Goal: Subscribe to service/newsletter

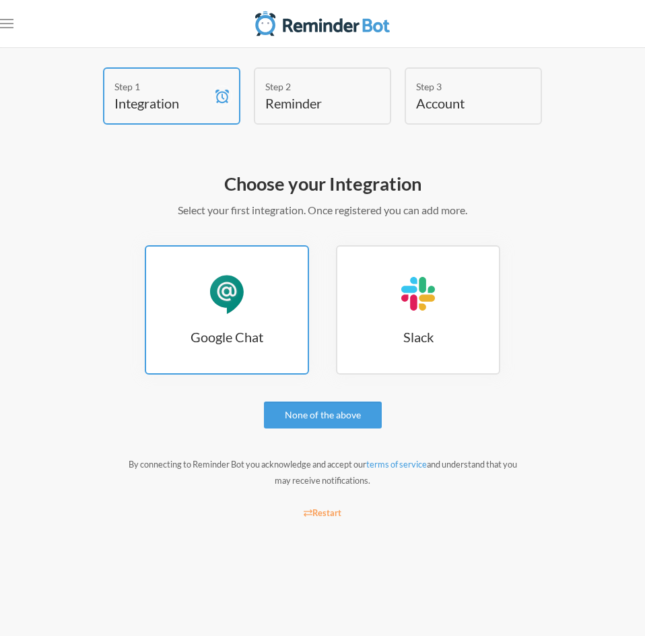
click at [244, 276] on div "Google Chat" at bounding box center [227, 293] width 40 height 40
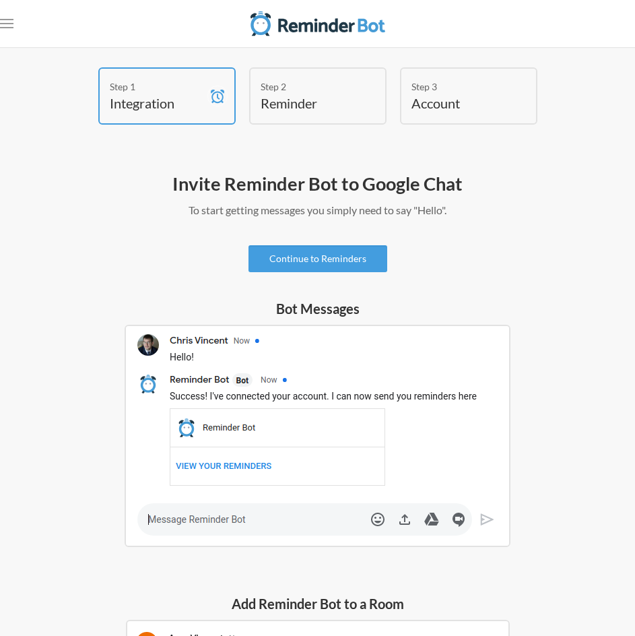
click at [222, 528] on img at bounding box center [318, 436] width 386 height 222
click at [223, 515] on img at bounding box center [318, 436] width 386 height 222
click at [343, 93] on div "Step 2" at bounding box center [308, 86] width 94 height 14
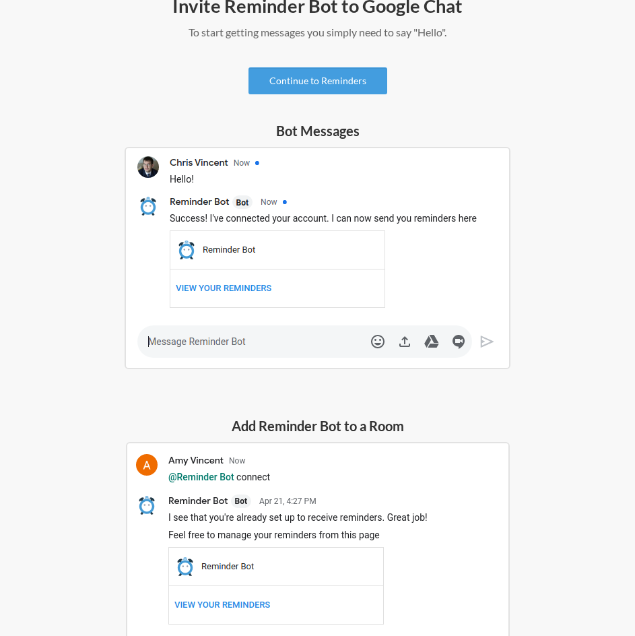
scroll to position [164, 0]
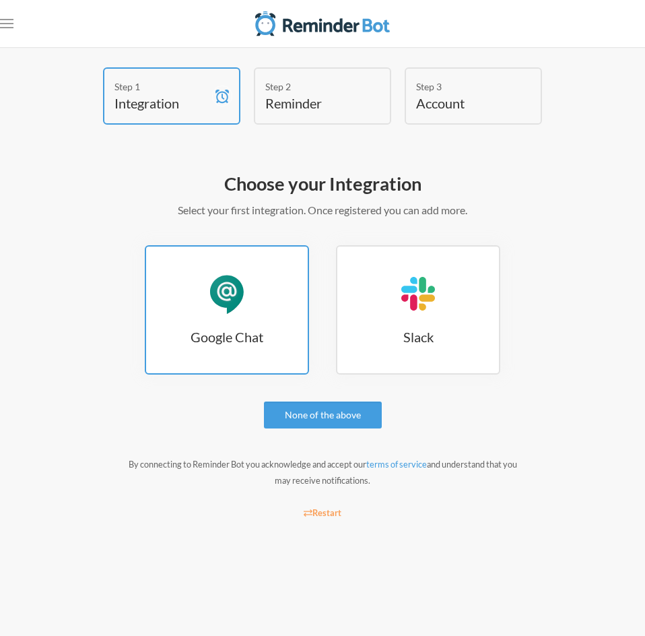
click at [260, 300] on link "Google Chat Google Chat" at bounding box center [227, 309] width 164 height 129
